Goal: Check status

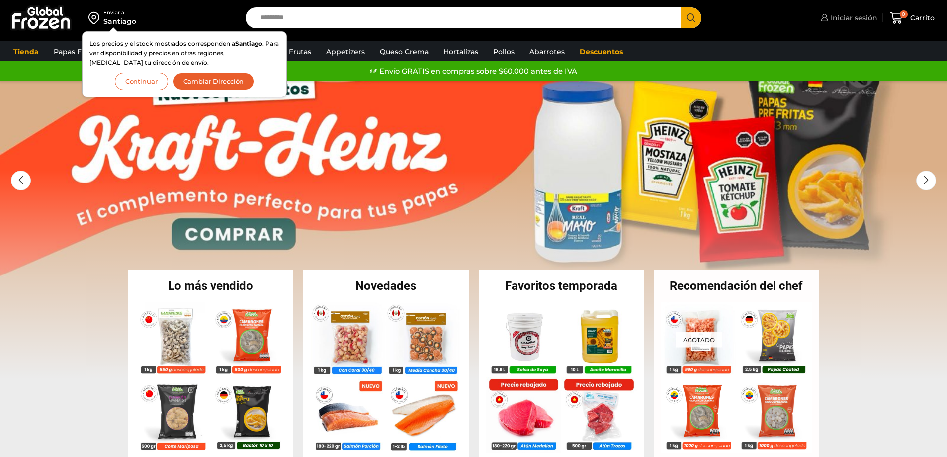
click at [858, 16] on span "Iniciar sesión" at bounding box center [853, 18] width 49 height 10
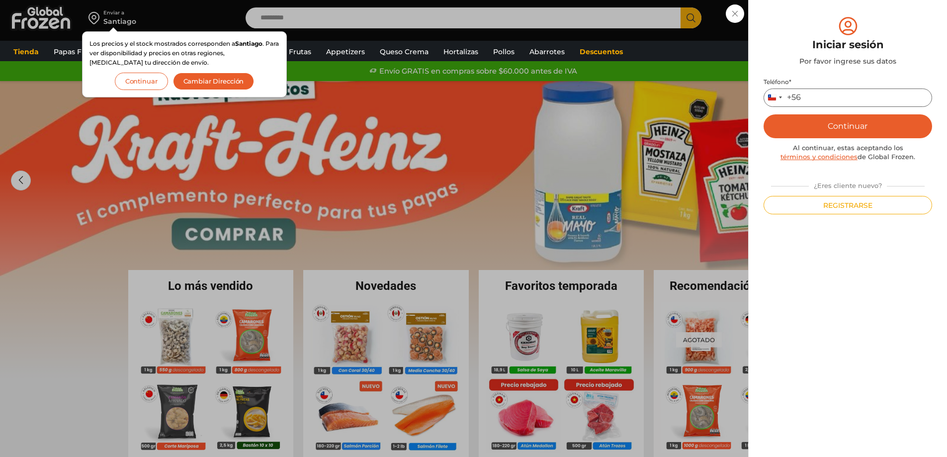
click at [829, 94] on input "Teléfono *" at bounding box center [848, 98] width 169 height 18
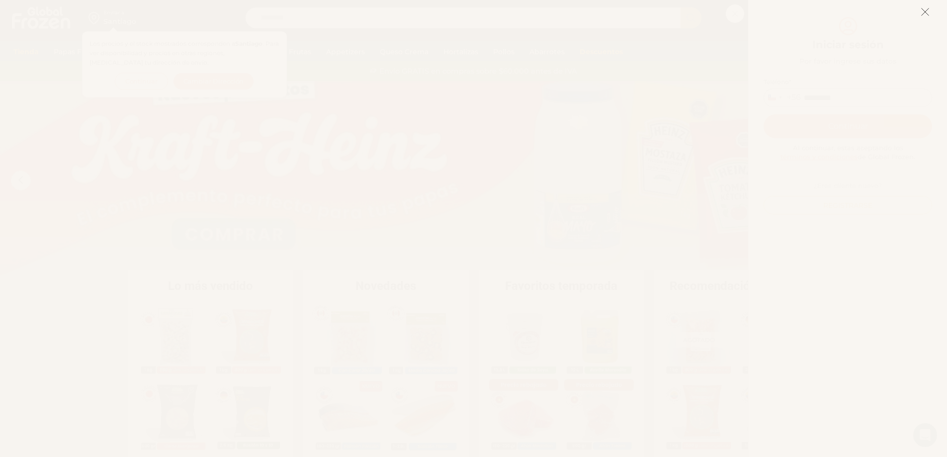
type input "*********"
click at [924, 13] on icon at bounding box center [925, 11] width 9 height 9
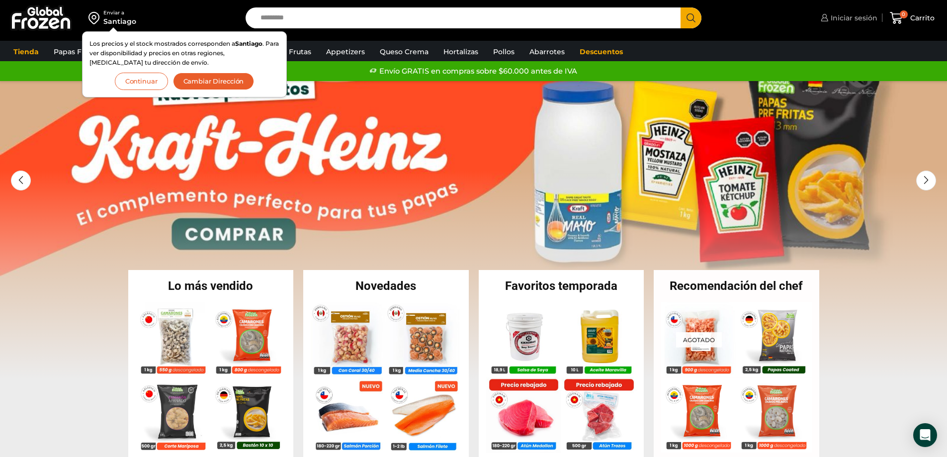
click at [859, 21] on span "Iniciar sesión" at bounding box center [853, 18] width 49 height 10
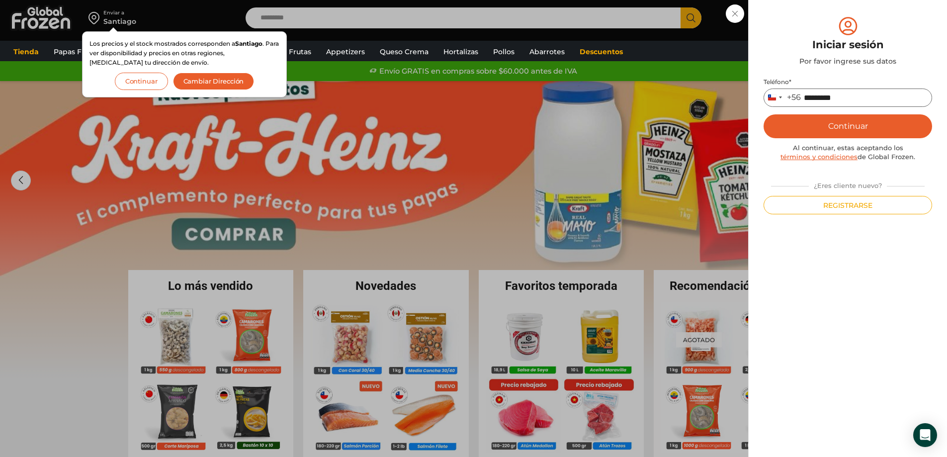
click at [851, 99] on input "*********" at bounding box center [848, 98] width 169 height 18
click at [850, 130] on button "Continuar" at bounding box center [848, 126] width 169 height 24
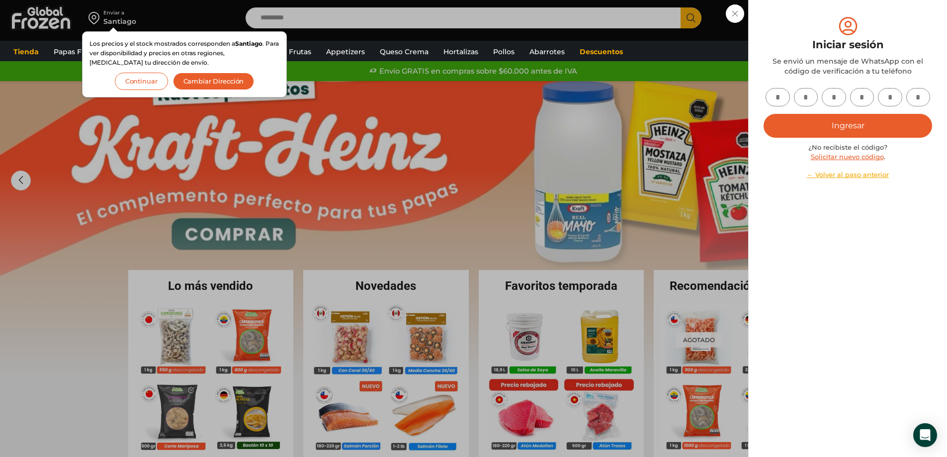
click at [784, 96] on input "text" at bounding box center [778, 97] width 24 height 18
type input "*"
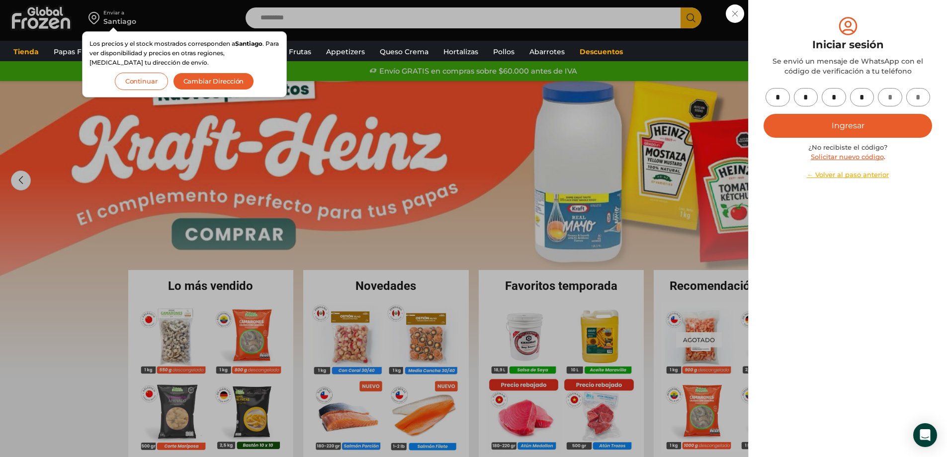
type input "*"
click at [802, 120] on button "Ingresar" at bounding box center [848, 126] width 169 height 24
click at [854, 125] on button "Ingresar" at bounding box center [848, 126] width 169 height 24
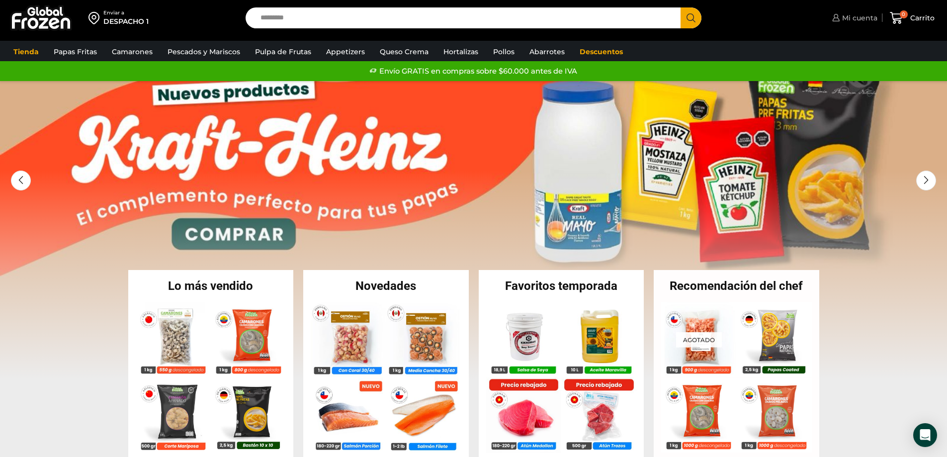
click at [853, 16] on span "Mi cuenta" at bounding box center [859, 18] width 38 height 10
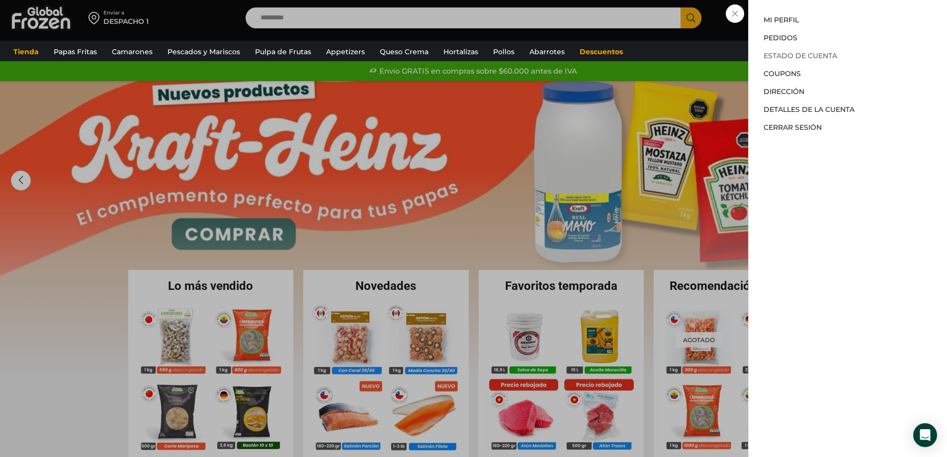
click at [785, 59] on link "Estado de Cuenta" at bounding box center [801, 55] width 74 height 9
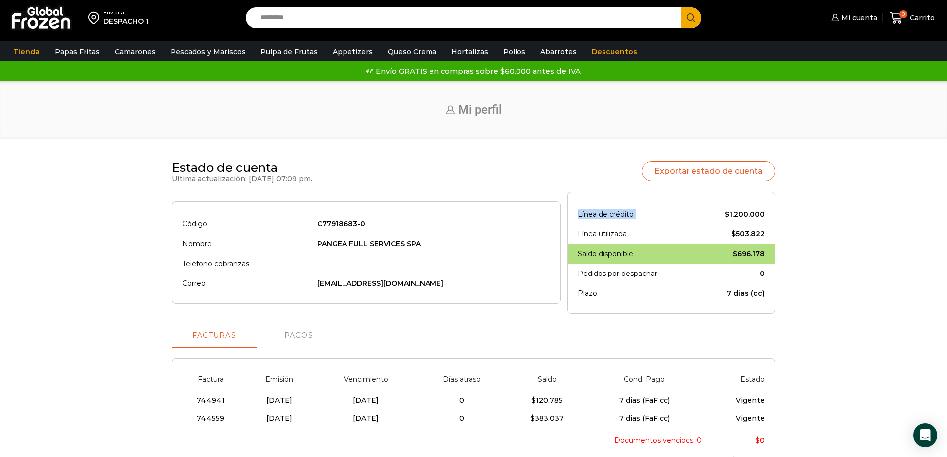
drag, startPoint x: 728, startPoint y: 215, endPoint x: 770, endPoint y: 211, distance: 42.5
click at [770, 210] on div "Línea de crédito $ 1.200.000 Línea utilizada $ 503.822 Saldo disponible $ 696.1…" at bounding box center [671, 253] width 208 height 122
click at [598, 241] on th "Línea utilizada" at bounding box center [639, 234] width 122 height 20
click at [743, 259] on td "$ 696.178" at bounding box center [732, 254] width 65 height 20
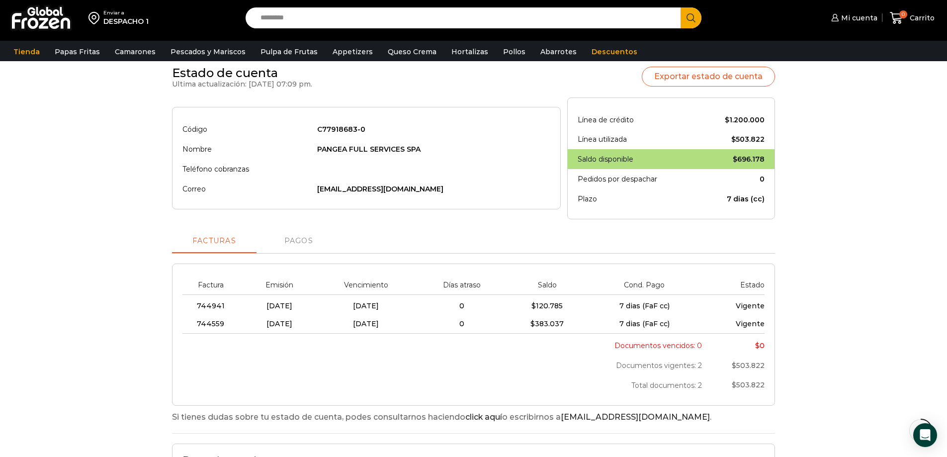
scroll to position [116, 0]
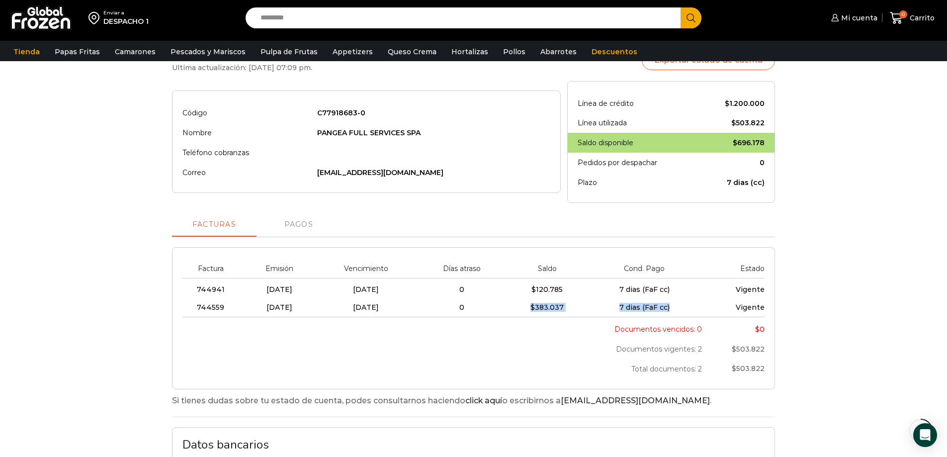
drag, startPoint x: 566, startPoint y: 312, endPoint x: 725, endPoint y: 311, distance: 158.7
click at [725, 311] on tr "744559 23/09/2025 30/09/2025 0 $ 383.037 7 dias (FaF cc) Vigente" at bounding box center [474, 307] width 582 height 18
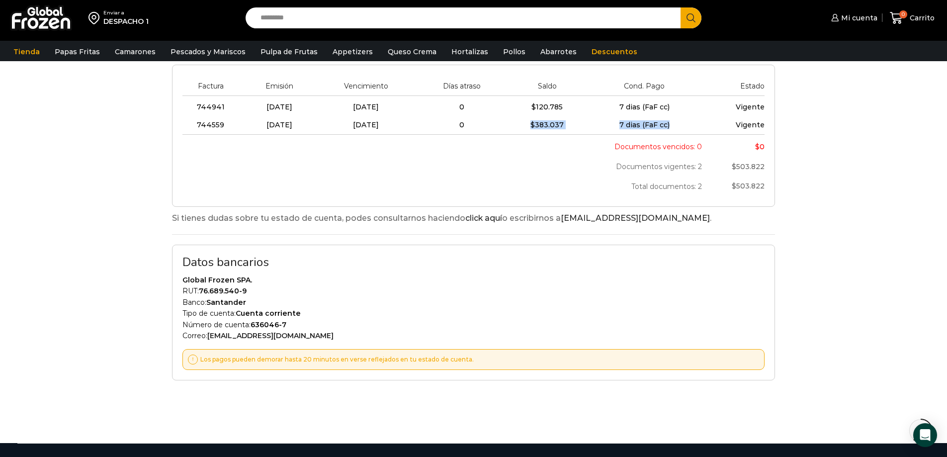
scroll to position [215, 0]
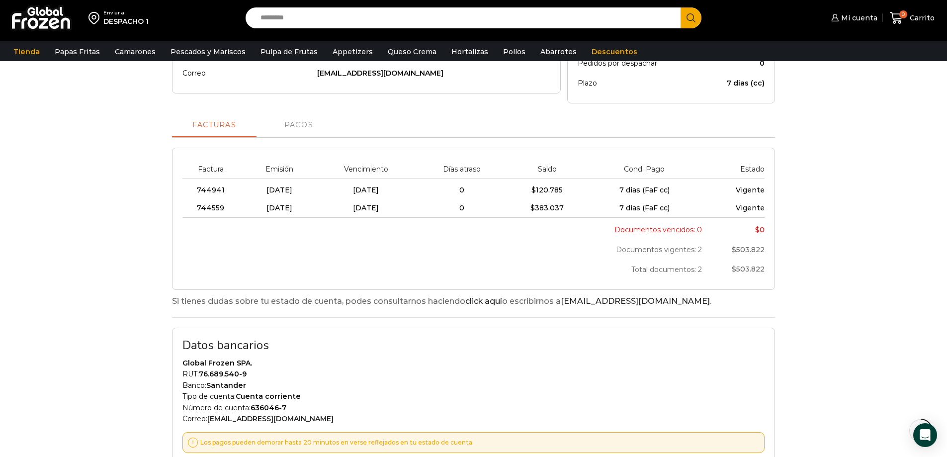
drag, startPoint x: 689, startPoint y: 316, endPoint x: 513, endPoint y: 284, distance: 178.9
click at [688, 316] on div "Facturas Pagos Factura Emisión Vencimiento Días atraso Saldo Cond. Pago Estado …" at bounding box center [473, 288] width 603 height 350
